Goal: Find contact information: Find contact information

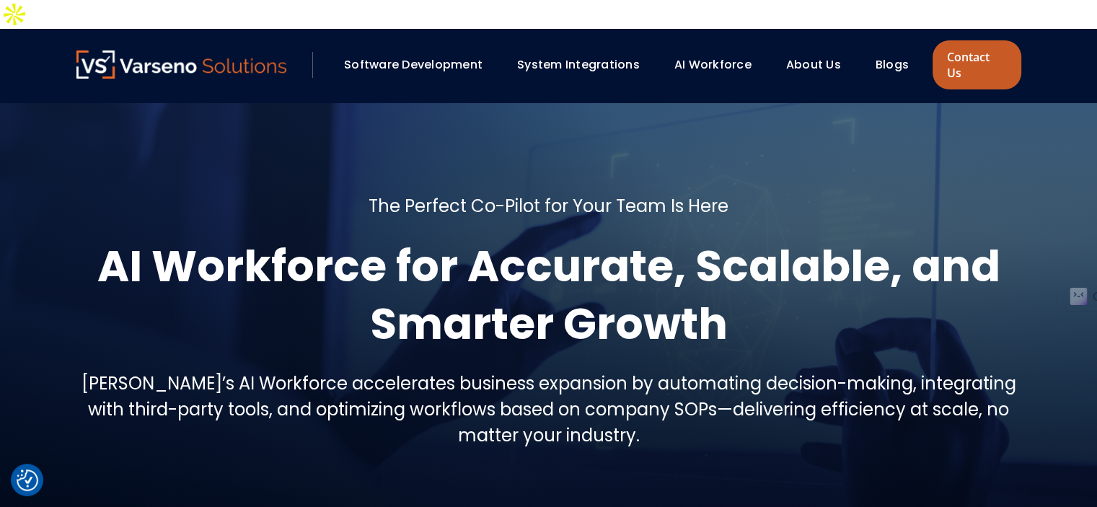
click at [975, 40] on link "Contact Us" at bounding box center [976, 64] width 88 height 49
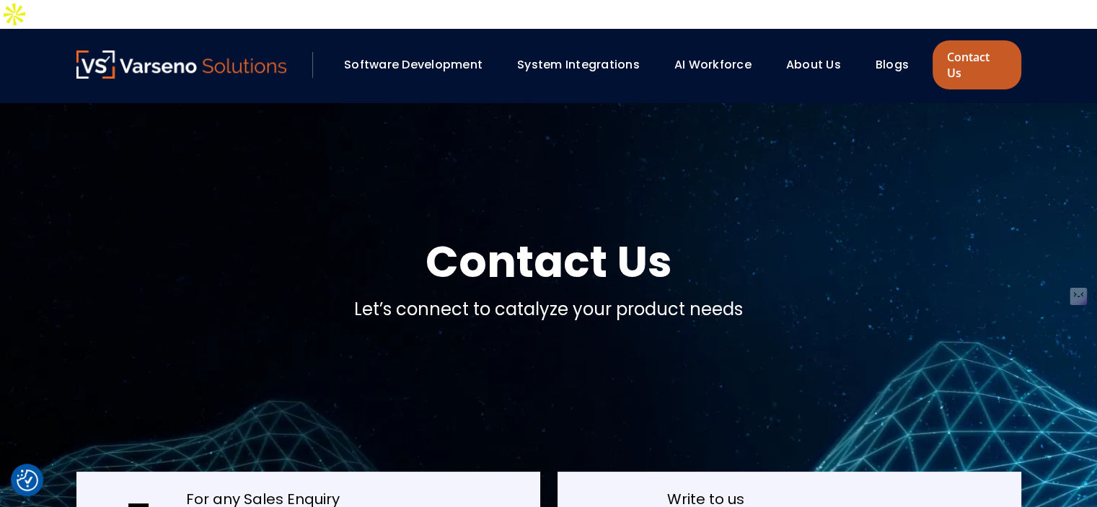
click at [973, 40] on link "Contact Us" at bounding box center [976, 64] width 88 height 49
click at [965, 29] on div "Software Development System Integrations AI Workforce About Us" at bounding box center [548, 66] width 1097 height 74
click at [953, 40] on link "Contact Us" at bounding box center [976, 64] width 88 height 49
